Goal: Use online tool/utility: Utilize a website feature to perform a specific function

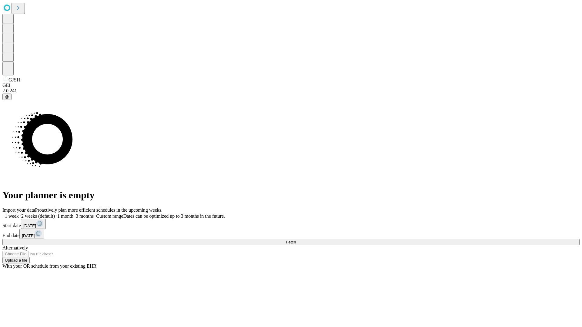
click at [296, 240] on span "Fetch" at bounding box center [291, 242] width 10 height 5
